Goal: Entertainment & Leisure: Consume media (video, audio)

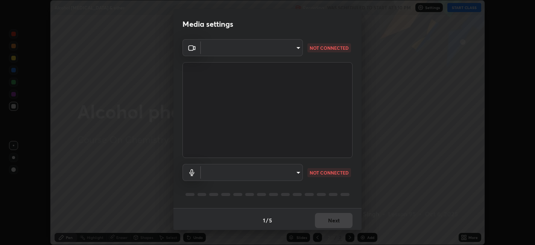
scroll to position [2, 0]
click at [283, 46] on body "Erase all Alcohol [MEDICAL_DATA] & ether Recording WAS SCHEDULED TO START AT 1:…" at bounding box center [267, 122] width 535 height 245
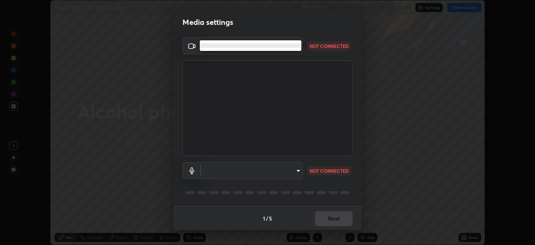
click at [269, 43] on li at bounding box center [251, 45] width 102 height 5
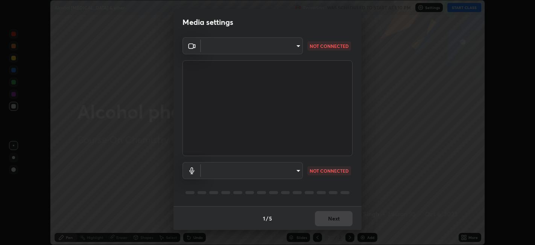
click at [279, 168] on body "Erase all Alcohol [MEDICAL_DATA] & ether Recording WAS SCHEDULED TO START AT 1:…" at bounding box center [267, 122] width 535 height 245
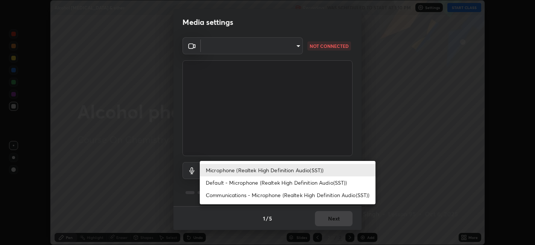
click at [265, 185] on li "Default - Microphone (Realtek High Definition Audio(SST))" at bounding box center [288, 182] width 176 height 12
type input "default"
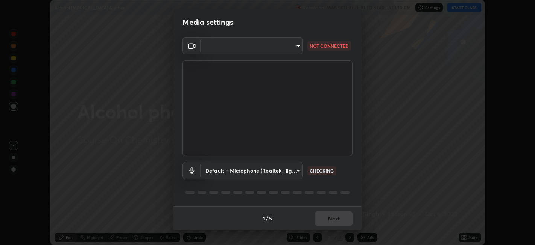
click at [272, 45] on body "Erase all Alcohol [MEDICAL_DATA] & ether Recording WAS SCHEDULED TO START AT 1:…" at bounding box center [267, 122] width 535 height 245
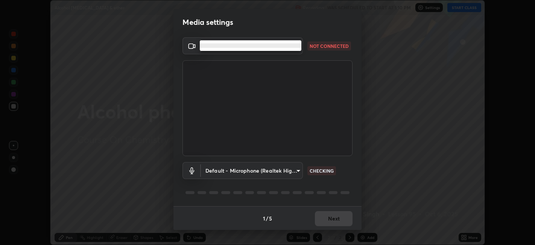
click at [317, 110] on div at bounding box center [267, 122] width 535 height 245
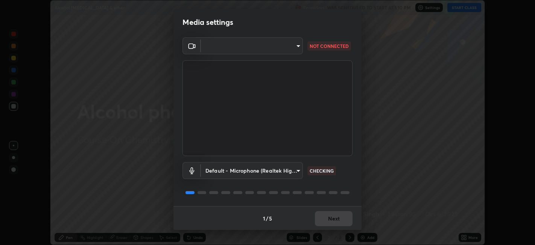
click at [245, 44] on body "Erase all Alcohol [MEDICAL_DATA] & ether Recording WAS SCHEDULED TO START AT 1:…" at bounding box center [267, 122] width 535 height 245
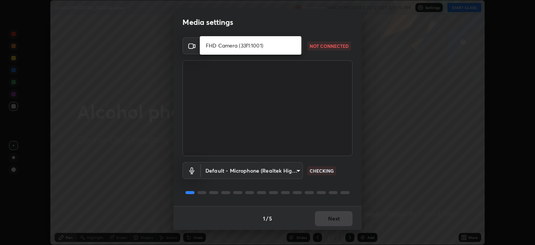
click at [284, 47] on li "FHD Camera (33f1:1001)" at bounding box center [251, 45] width 102 height 12
type input "e3a58f5cc1cba66e6d63f23799846484a94173a8d4489eb799f3d8a4e815f5bb"
click at [283, 49] on div "FHD Camera (33f1:1001)" at bounding box center [267, 122] width 535 height 245
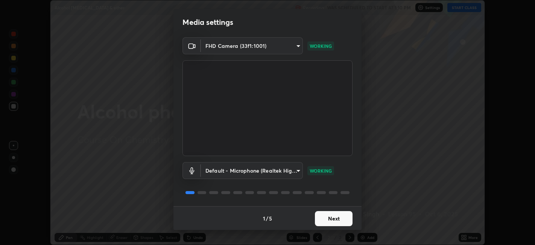
click at [333, 218] on button "Next" at bounding box center [334, 218] width 38 height 15
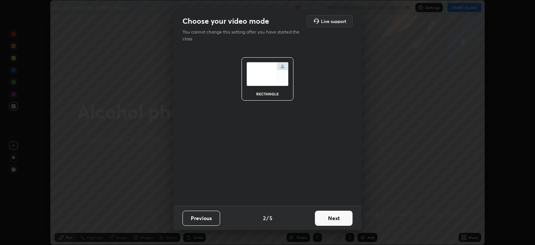
scroll to position [0, 0]
click at [334, 213] on button "Next" at bounding box center [334, 217] width 38 height 15
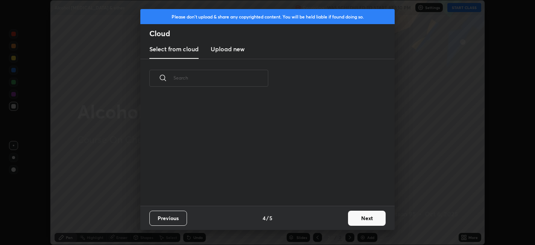
click at [348, 218] on button "Next" at bounding box center [367, 217] width 38 height 15
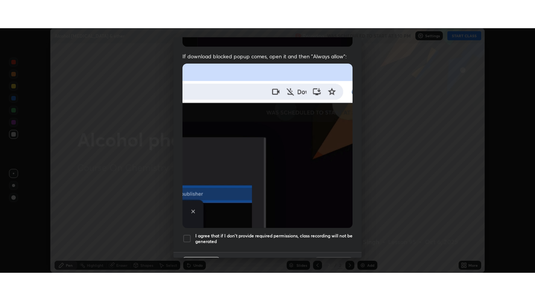
scroll to position [155, 0]
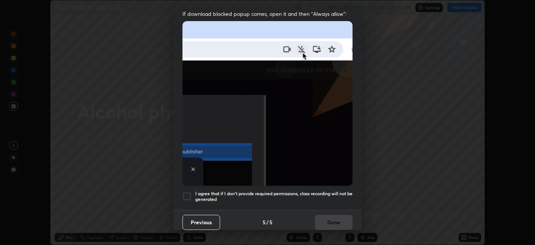
click at [189, 192] on div at bounding box center [187, 196] width 9 height 9
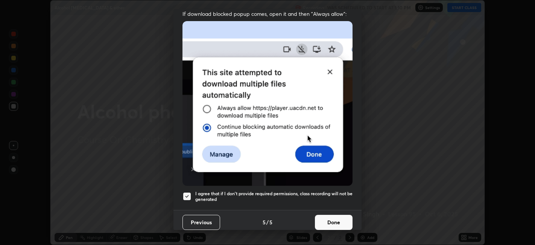
click at [333, 216] on button "Done" at bounding box center [334, 222] width 38 height 15
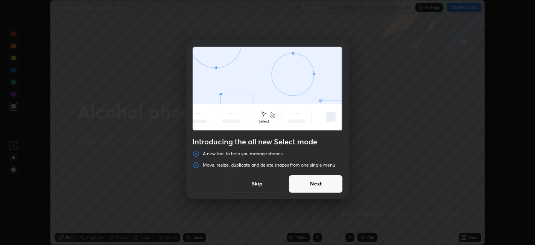
click at [273, 184] on button "Skip" at bounding box center [257, 184] width 54 height 18
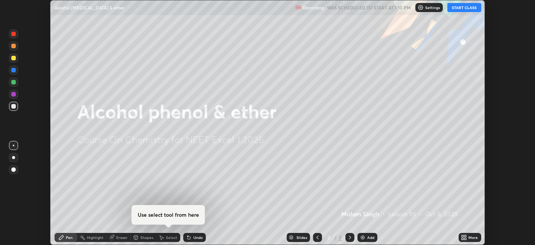
click at [470, 7] on button "START CLASS" at bounding box center [464, 7] width 34 height 9
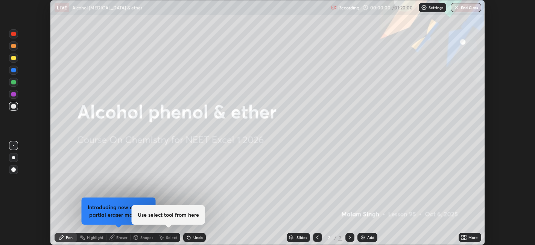
click at [466, 238] on icon at bounding box center [466, 238] width 2 height 2
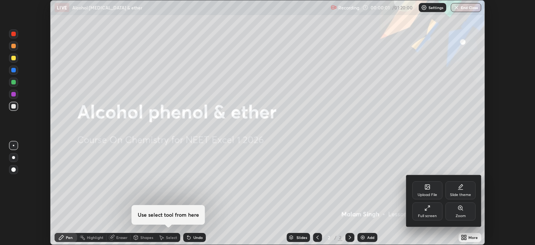
click at [431, 217] on div "Full screen" at bounding box center [427, 216] width 19 height 4
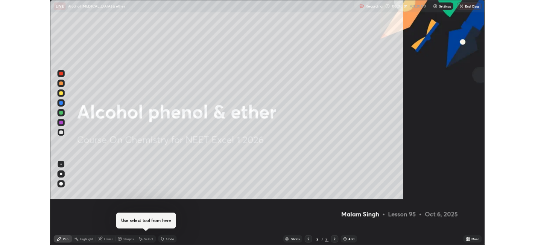
scroll to position [301, 535]
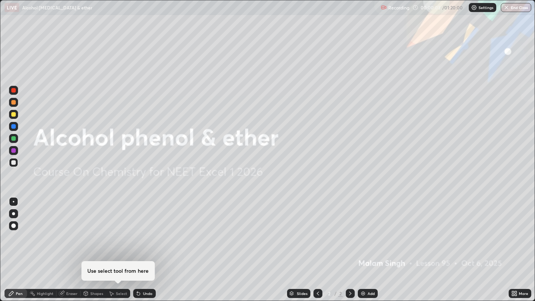
click at [365, 244] on img at bounding box center [363, 294] width 6 height 6
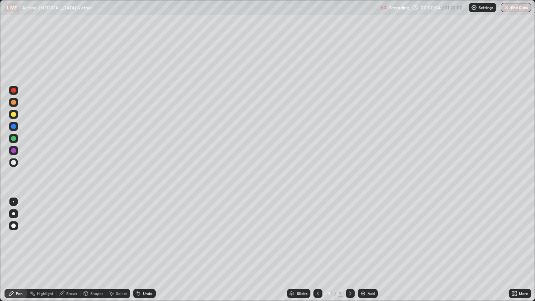
click at [13, 213] on div at bounding box center [13, 213] width 3 height 3
click at [15, 100] on div at bounding box center [13, 102] width 5 height 5
click at [14, 163] on div at bounding box center [13, 162] width 5 height 5
click at [12, 113] on div at bounding box center [13, 114] width 5 height 5
click at [14, 163] on div at bounding box center [13, 162] width 5 height 5
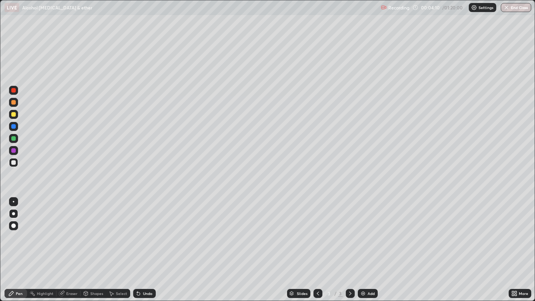
click at [13, 115] on div at bounding box center [13, 114] width 5 height 5
click at [13, 163] on div at bounding box center [13, 162] width 5 height 5
click at [14, 151] on div at bounding box center [13, 150] width 5 height 5
click at [14, 163] on div at bounding box center [13, 162] width 5 height 5
click at [525, 244] on div "More" at bounding box center [523, 294] width 9 height 4
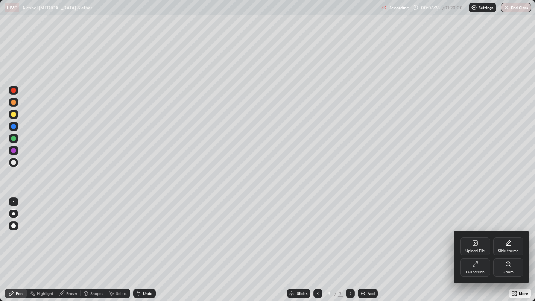
click at [477, 244] on icon at bounding box center [475, 264] width 6 height 6
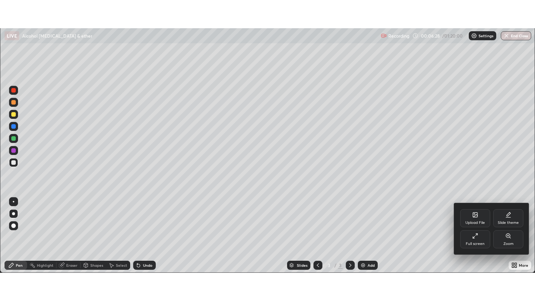
scroll to position [37390, 37099]
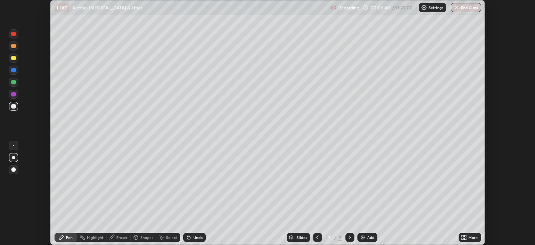
click at [466, 236] on icon at bounding box center [466, 236] width 2 height 2
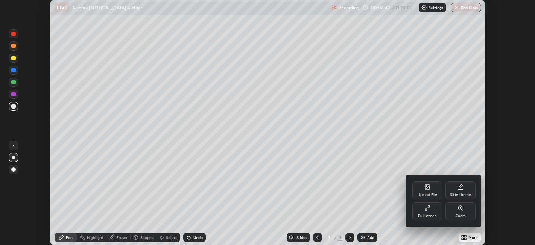
click at [433, 212] on div "Full screen" at bounding box center [427, 211] width 30 height 18
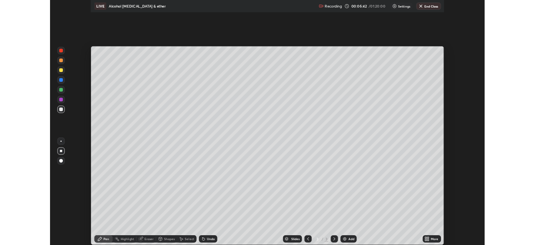
scroll to position [301, 535]
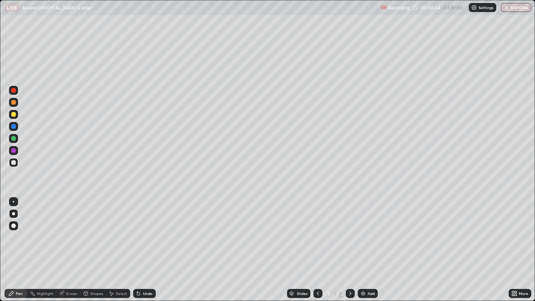
click at [365, 244] on img at bounding box center [363, 294] width 6 height 6
click at [13, 102] on div at bounding box center [13, 102] width 5 height 5
click at [519, 244] on div "More" at bounding box center [523, 294] width 9 height 4
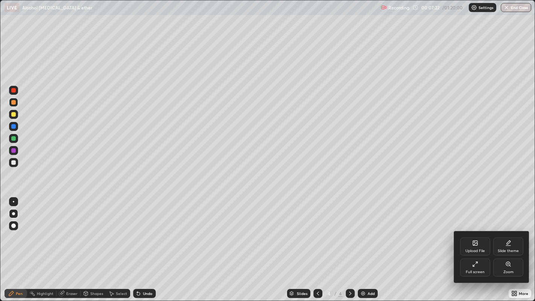
click at [476, 244] on icon at bounding box center [477, 263] width 2 height 2
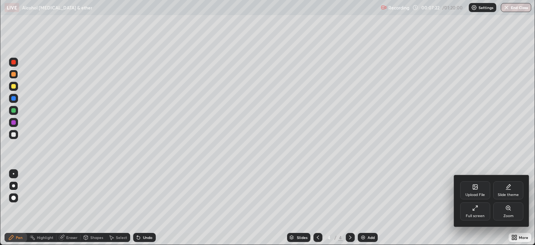
scroll to position [37390, 37099]
